Goal: Task Accomplishment & Management: Complete application form

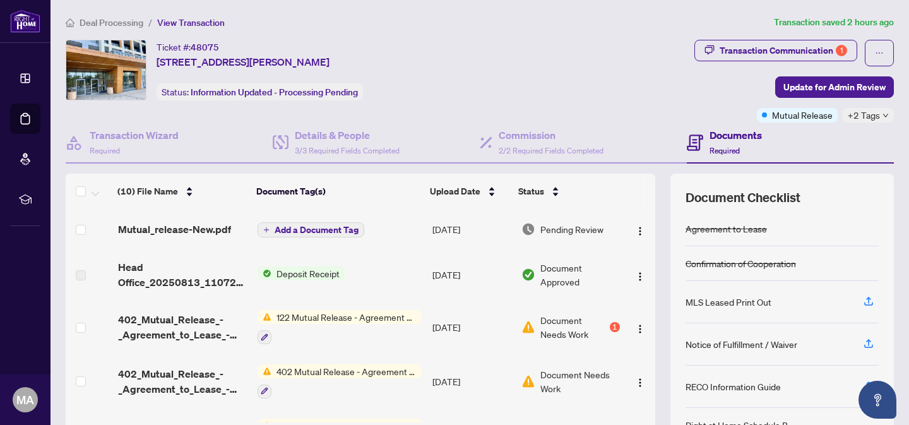
click at [114, 25] on span "Deal Processing" at bounding box center [112, 22] width 64 height 11
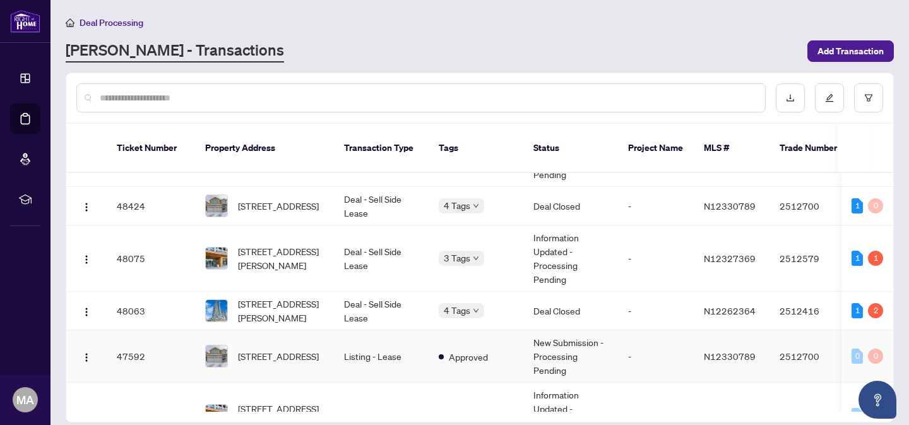
scroll to position [159, 0]
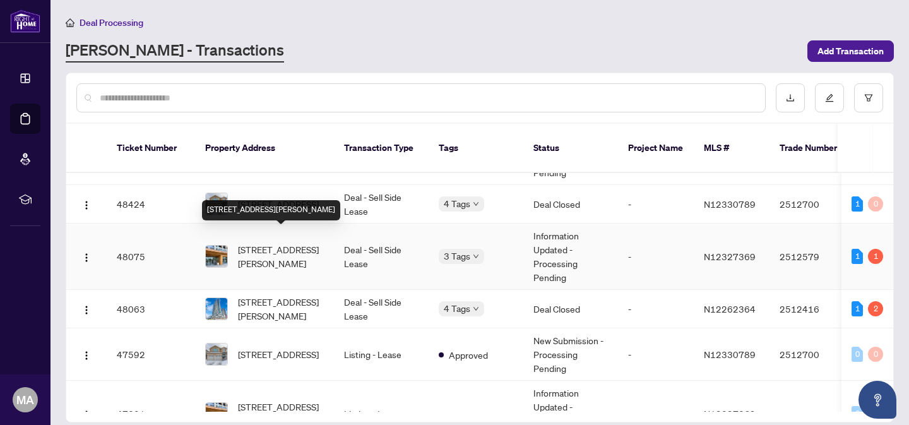
click at [312, 242] on span "[STREET_ADDRESS][PERSON_NAME]" at bounding box center [281, 256] width 86 height 28
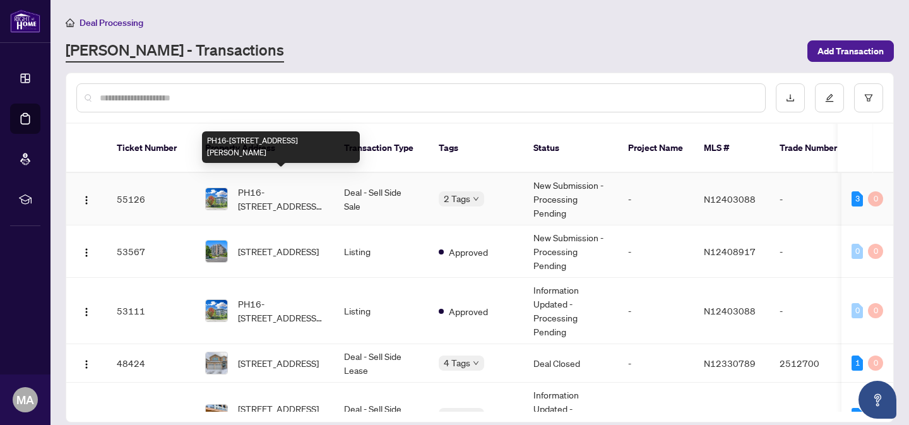
click at [318, 197] on span "PH16-[STREET_ADDRESS][PERSON_NAME]" at bounding box center [281, 199] width 86 height 28
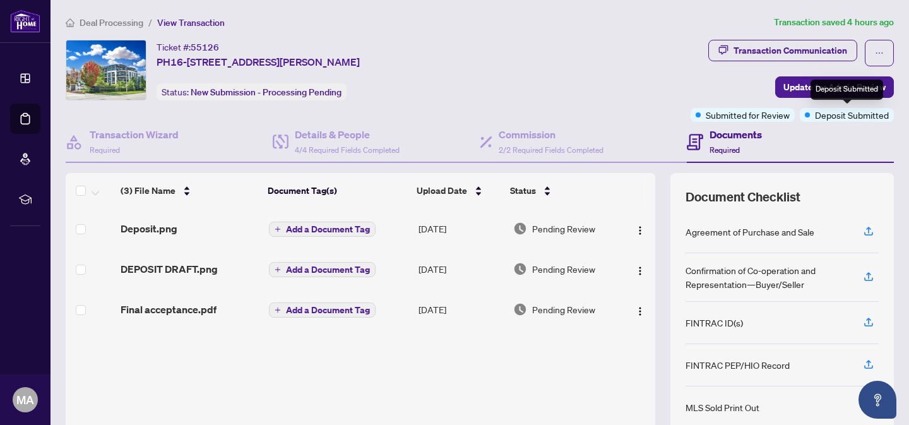
click at [837, 86] on div "Deposit Submitted" at bounding box center [846, 90] width 73 height 20
click at [782, 89] on button "Update for Admin Review" at bounding box center [834, 86] width 119 height 21
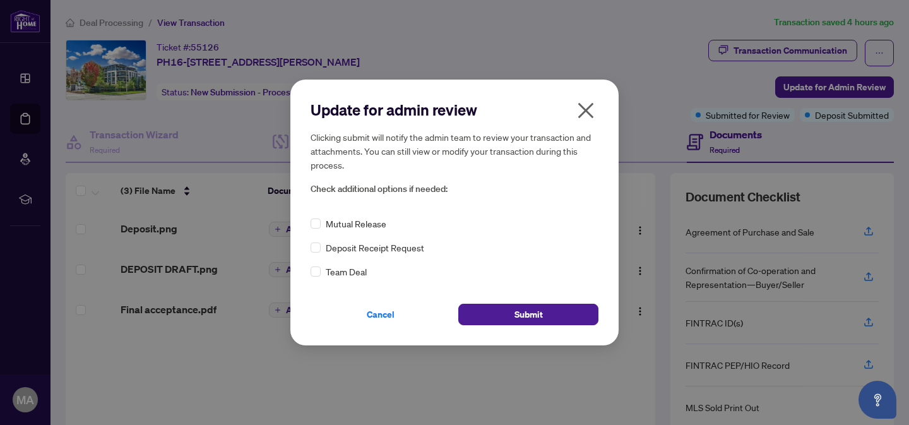
click at [586, 109] on icon "close" at bounding box center [586, 110] width 16 height 16
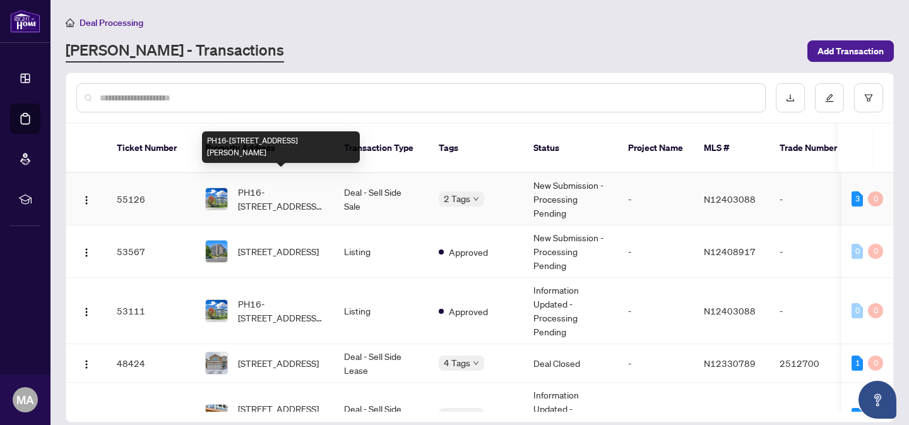
click at [318, 185] on span "PH16-[STREET_ADDRESS][PERSON_NAME]" at bounding box center [281, 199] width 86 height 28
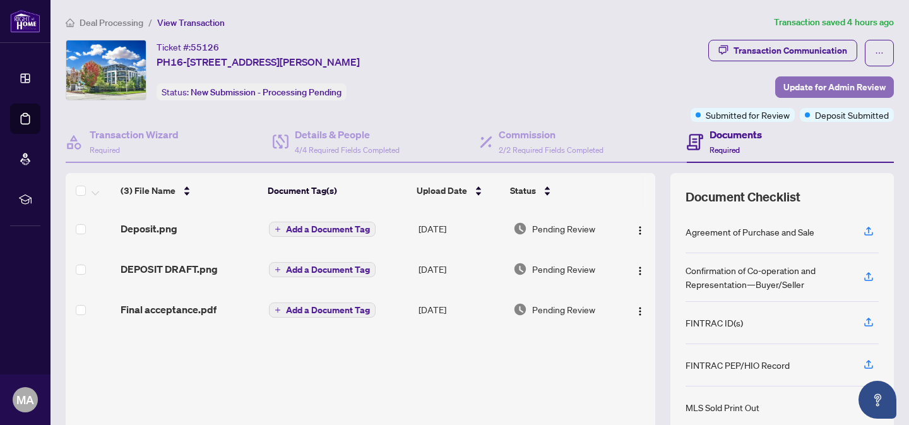
click at [828, 89] on span "Update for Admin Review" at bounding box center [834, 87] width 102 height 20
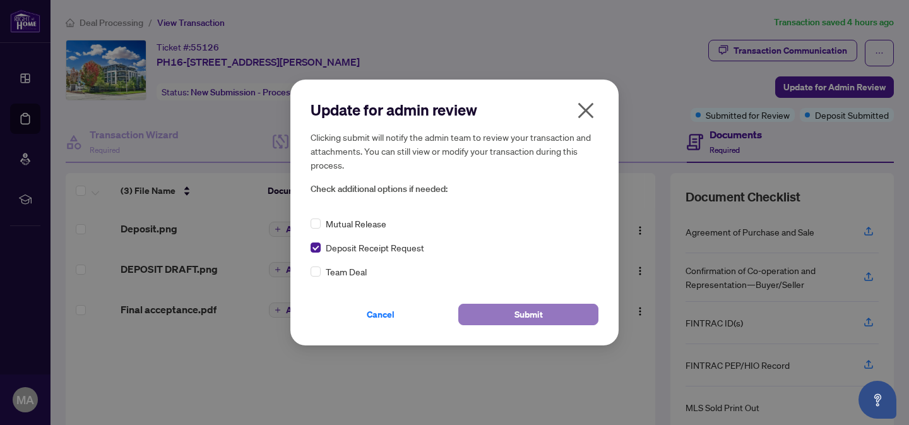
click at [511, 310] on button "Submit" at bounding box center [528, 314] width 140 height 21
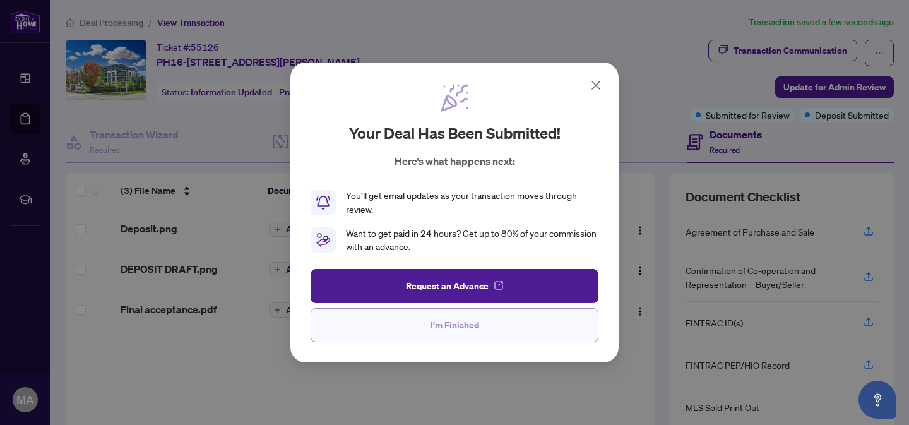
click at [456, 330] on span "I'm Finished" at bounding box center [454, 325] width 49 height 20
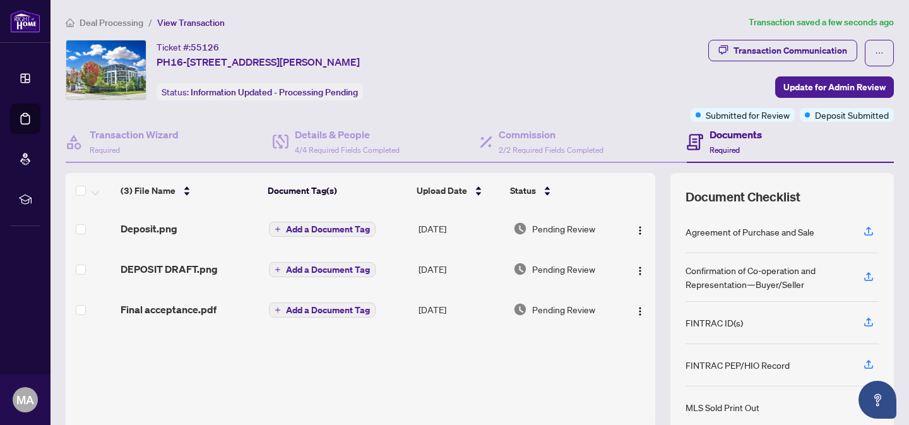
click at [127, 23] on span "Deal Processing" at bounding box center [112, 22] width 64 height 11
